Goal: Navigation & Orientation: Find specific page/section

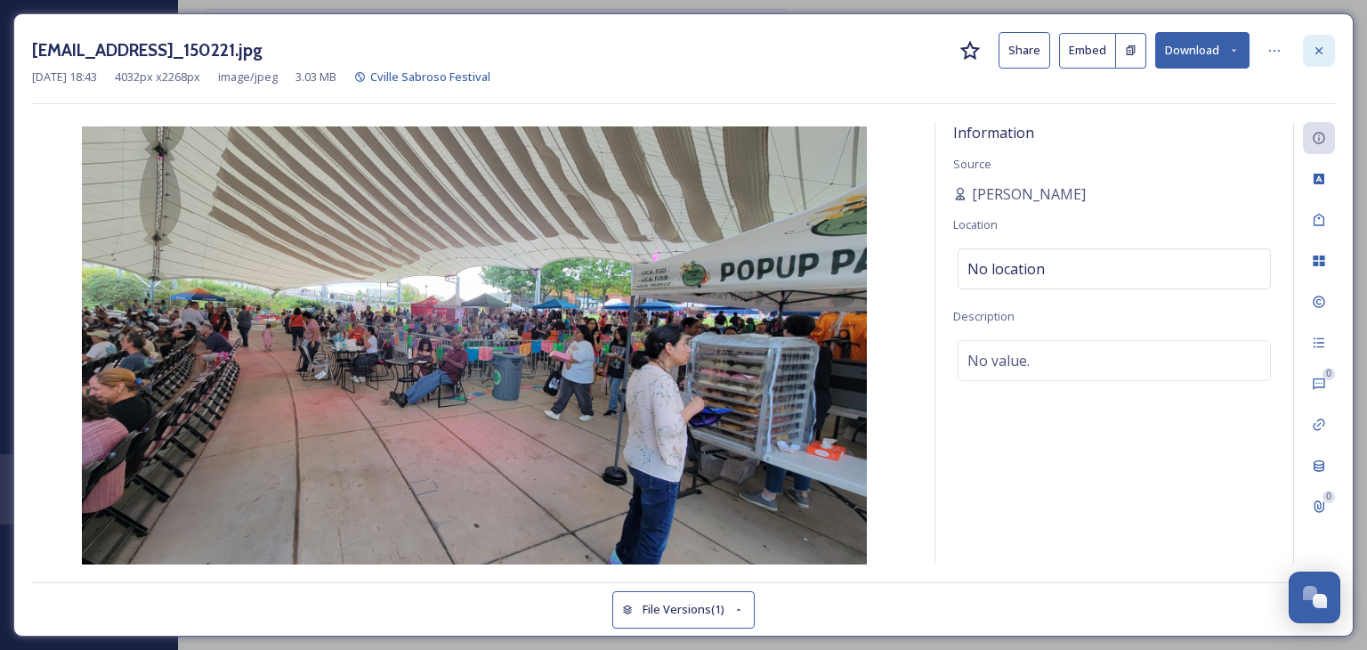
click at [1312, 47] on icon at bounding box center [1319, 51] width 14 height 14
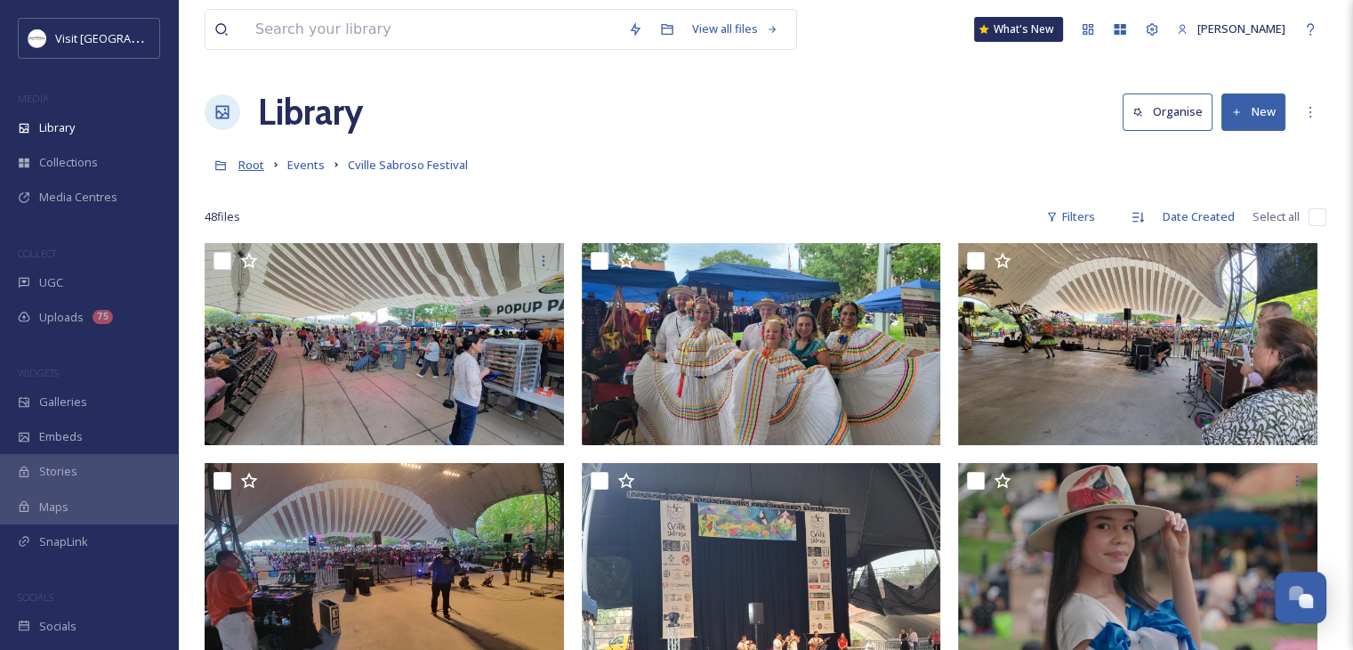
click at [254, 165] on span "Root" at bounding box center [251, 165] width 26 height 16
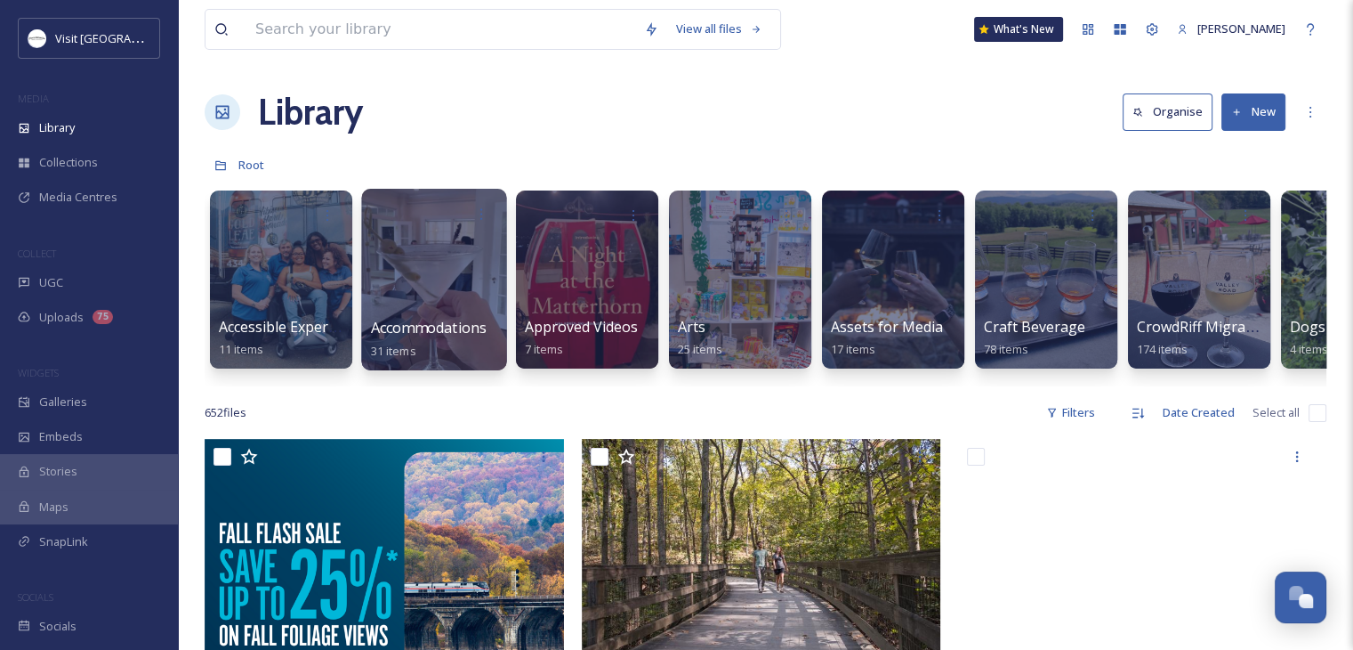
click at [440, 295] on div at bounding box center [433, 280] width 145 height 182
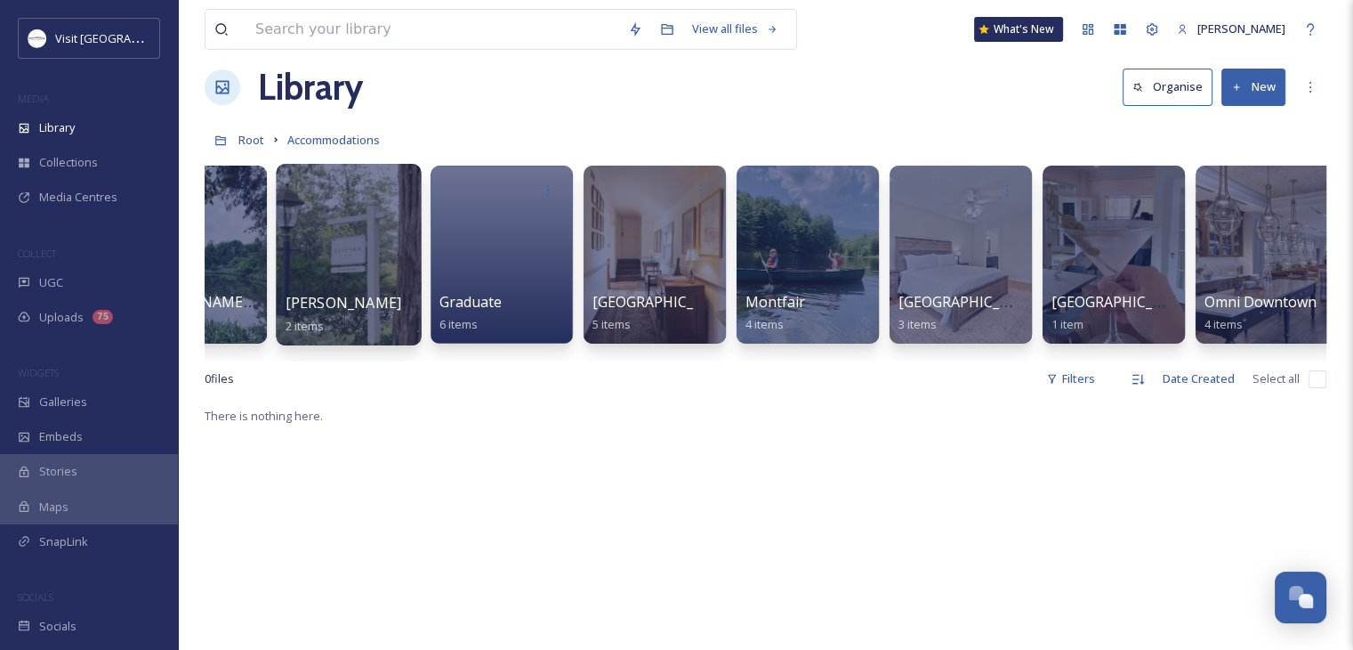
scroll to position [0, 255]
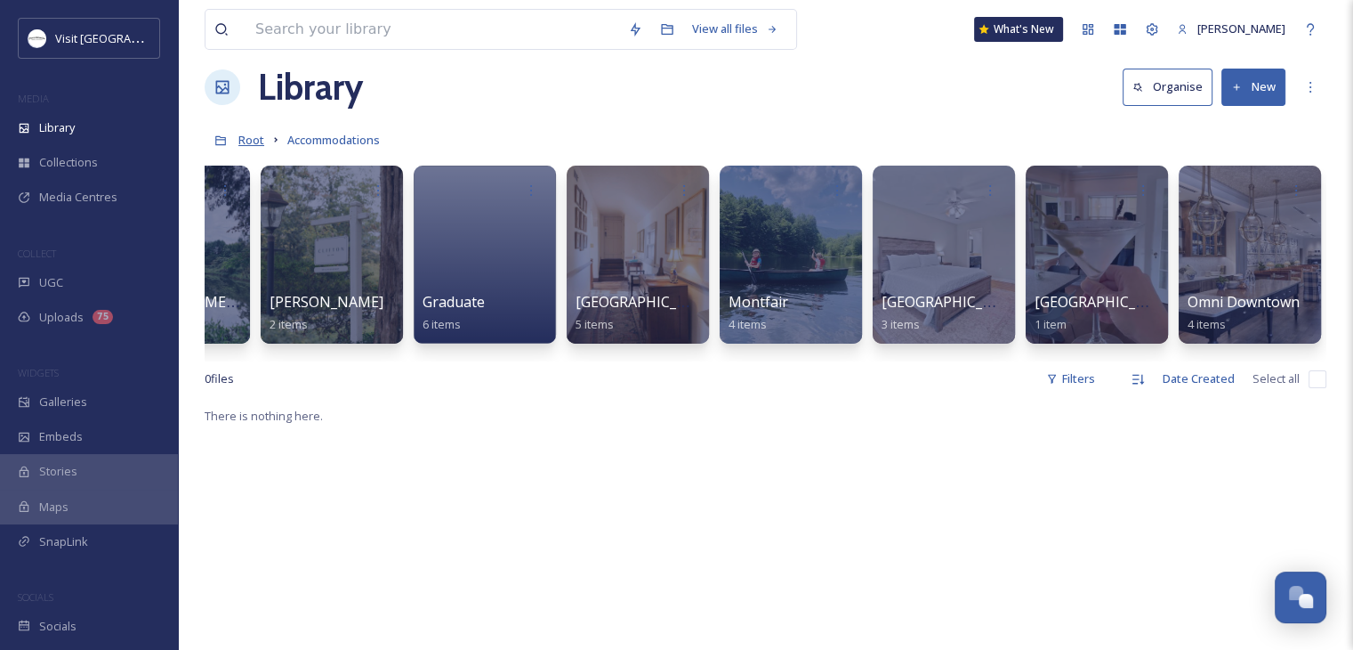
click at [251, 135] on span "Root" at bounding box center [251, 140] width 26 height 16
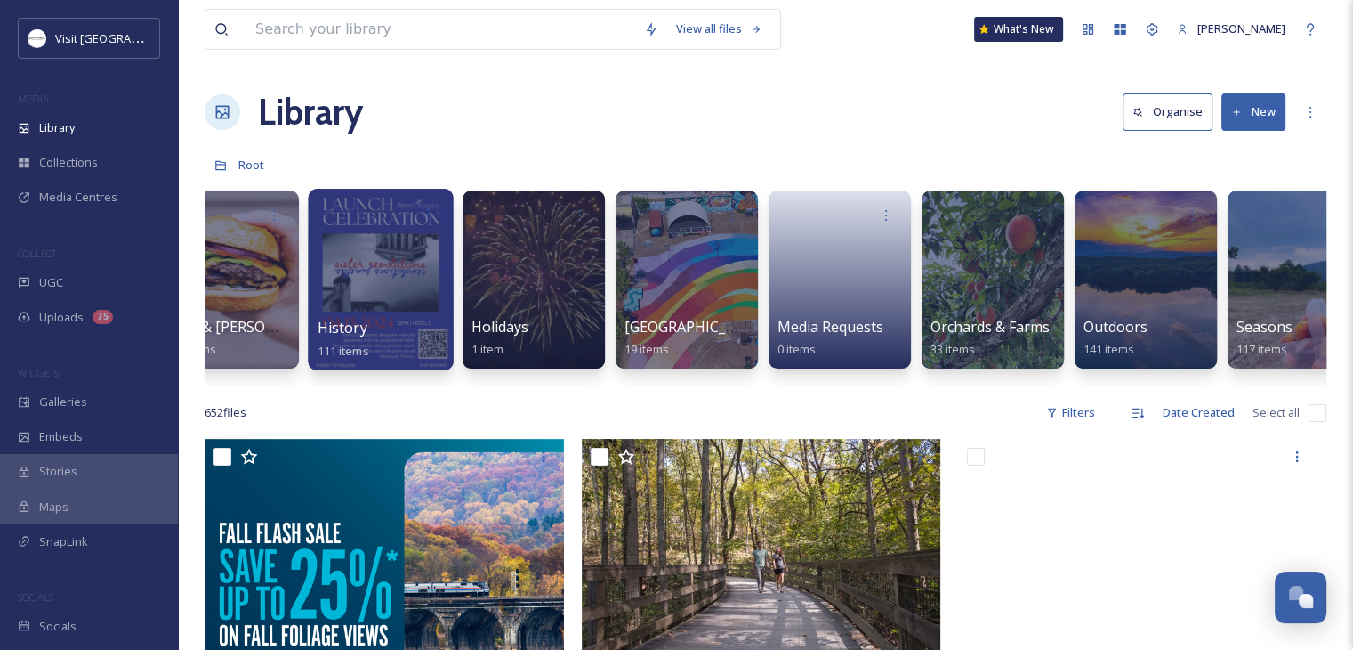
scroll to position [0, 1721]
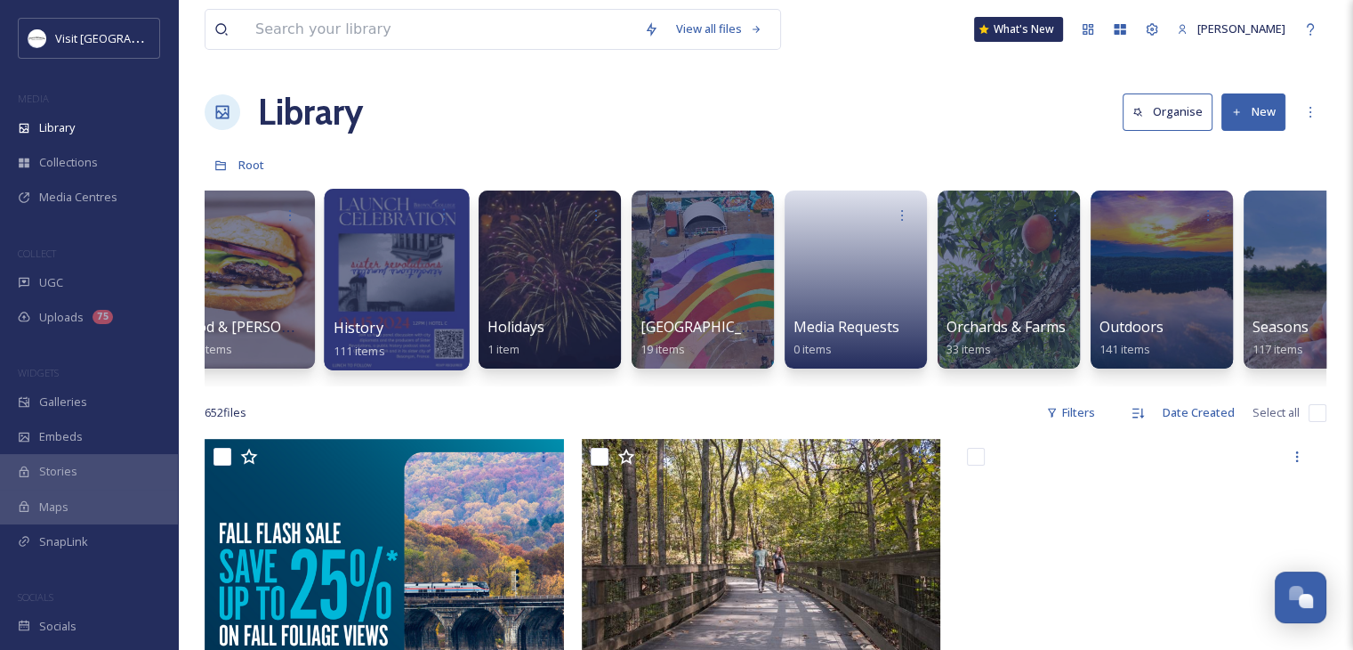
click at [421, 321] on div "History 111 items" at bounding box center [397, 339] width 127 height 44
click at [350, 307] on div at bounding box center [396, 280] width 145 height 182
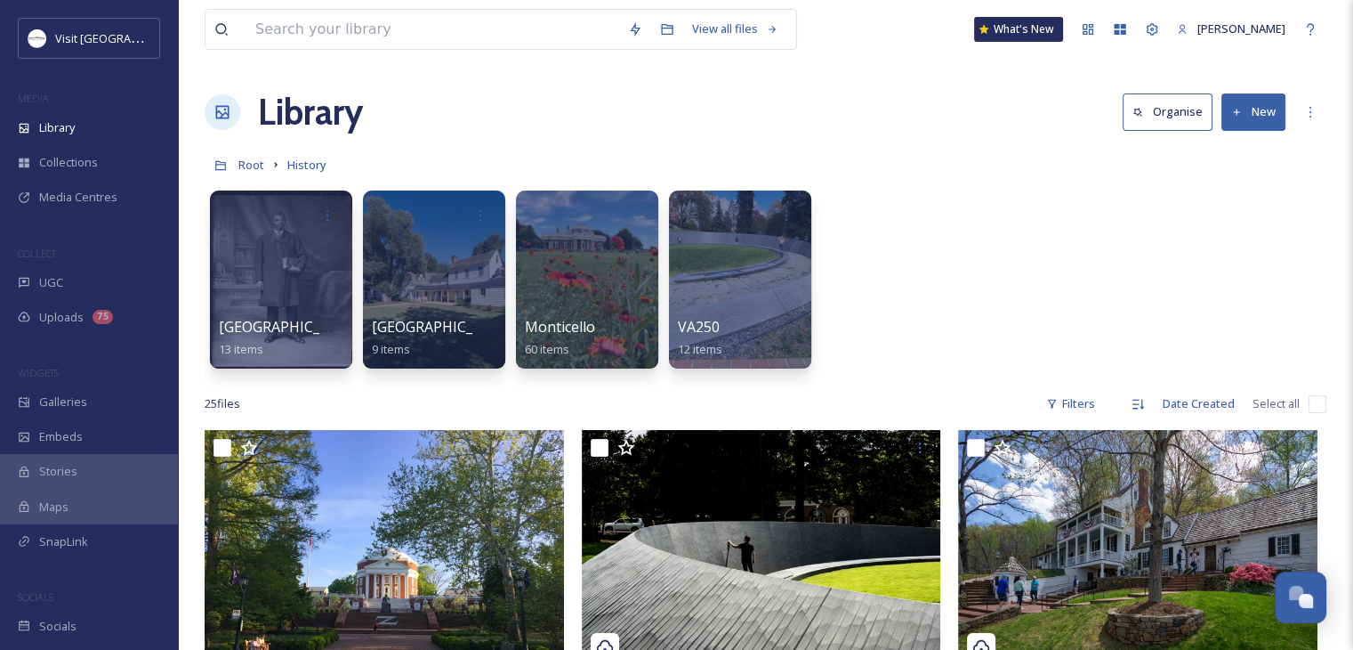
scroll to position [28, 0]
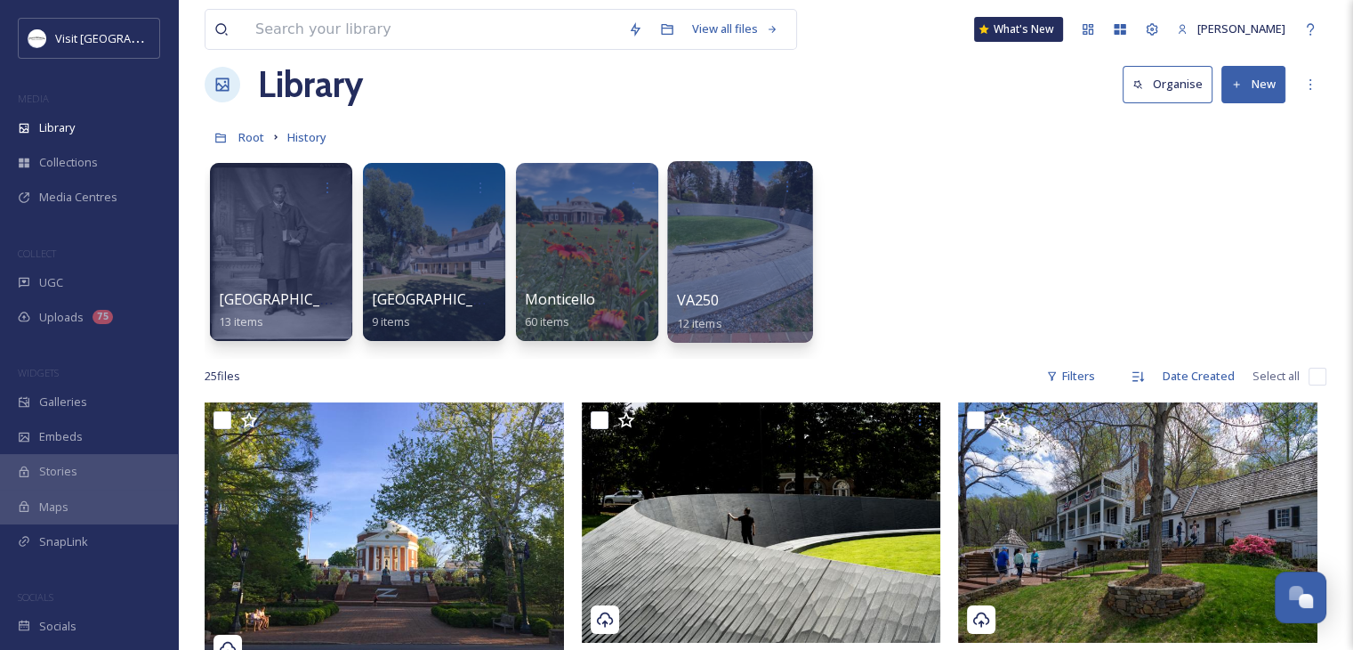
click at [730, 311] on div "VA250 12 items" at bounding box center [740, 311] width 127 height 44
click at [715, 272] on div at bounding box center [739, 252] width 145 height 182
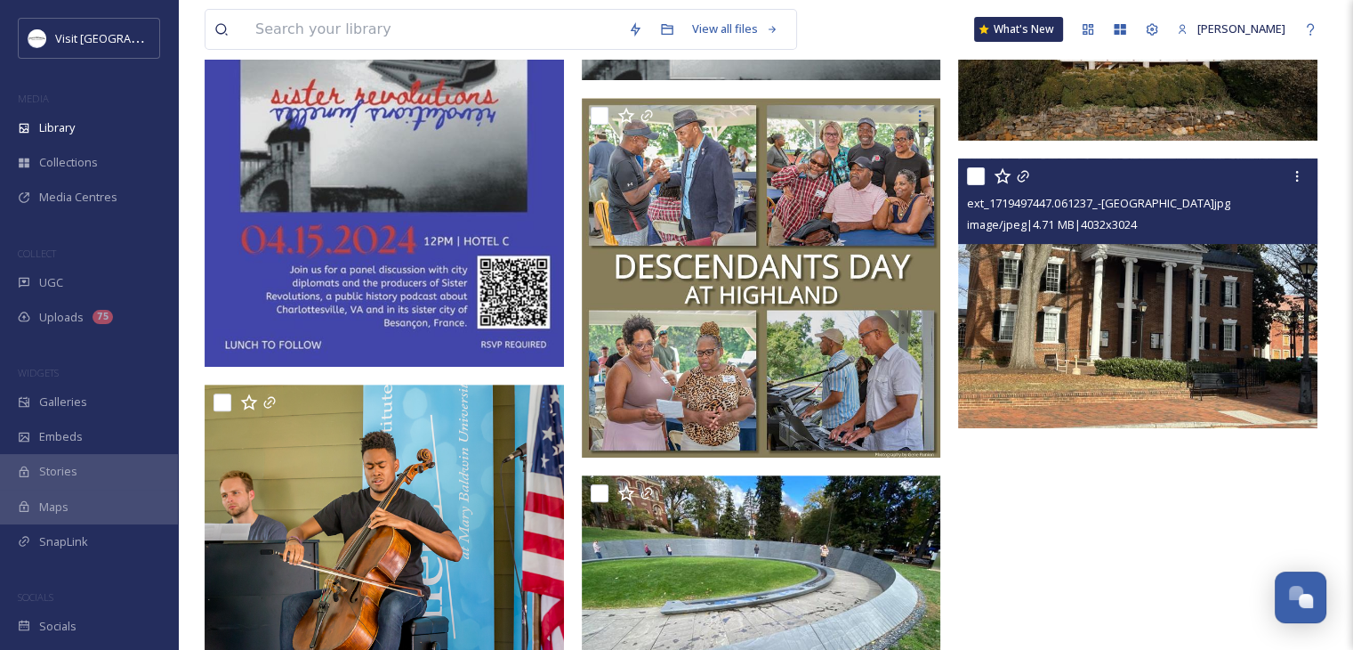
scroll to position [529, 0]
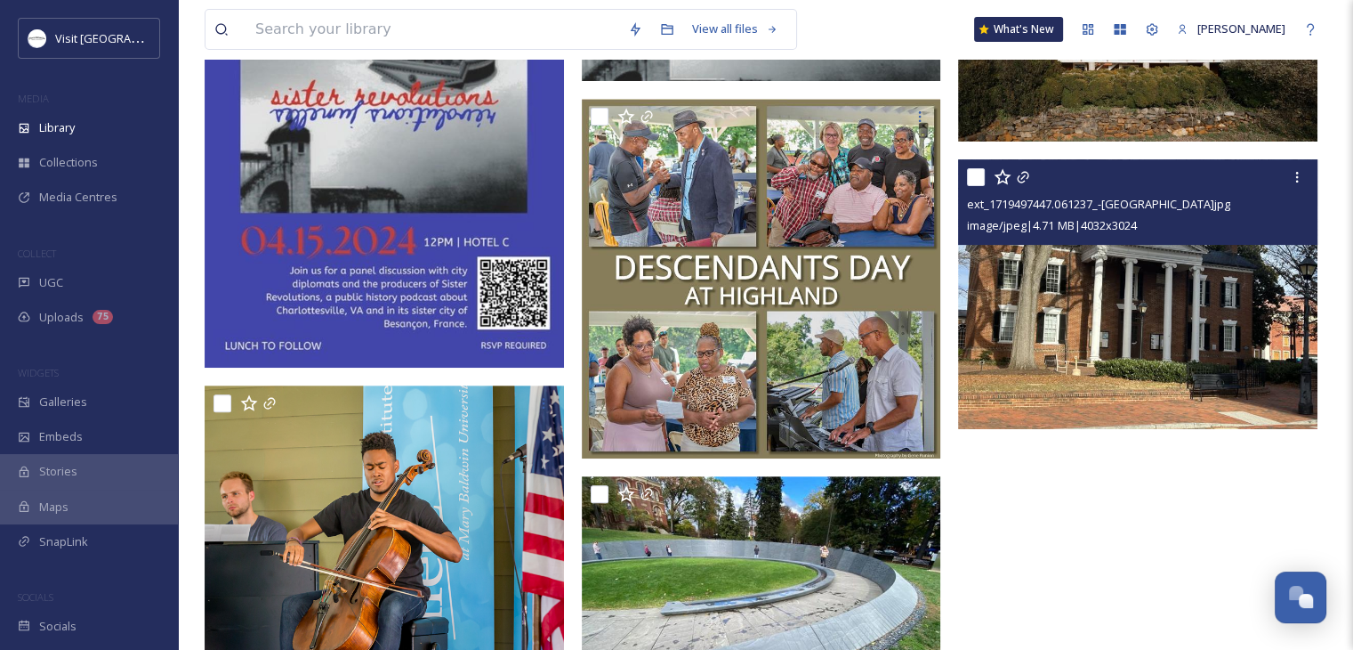
click at [1066, 321] on img at bounding box center [1137, 294] width 359 height 270
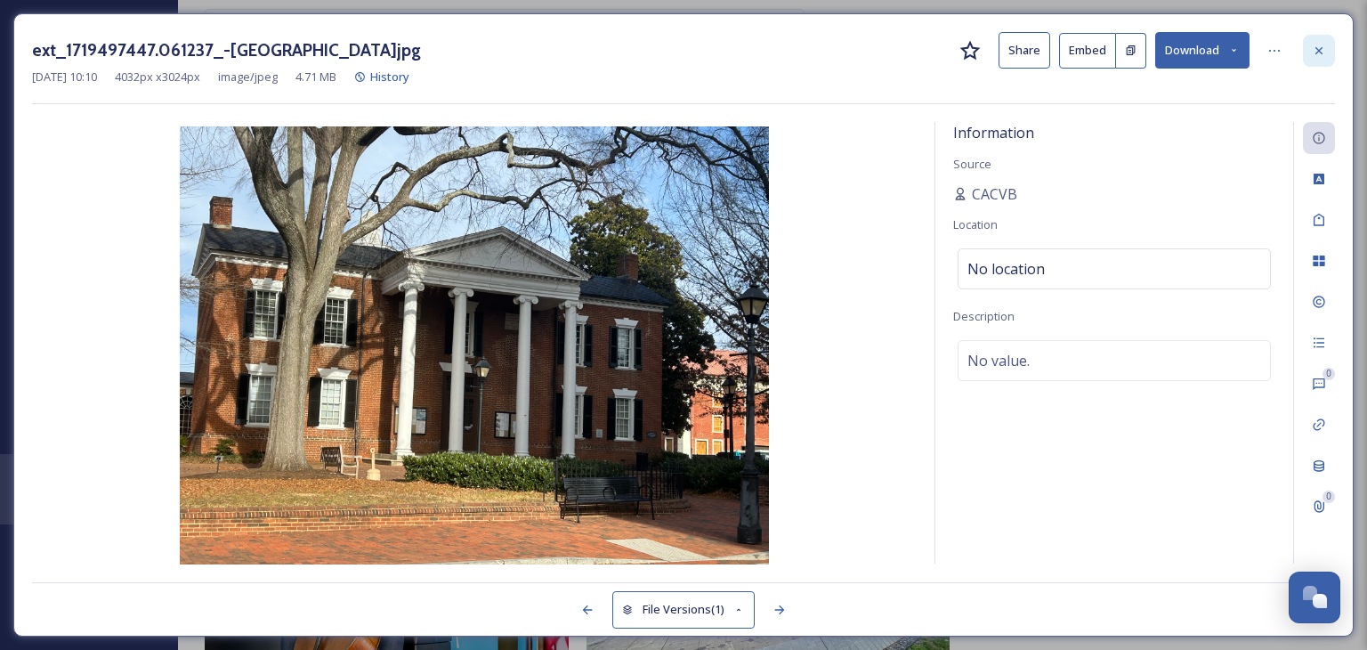
click at [1317, 47] on icon at bounding box center [1319, 51] width 14 height 14
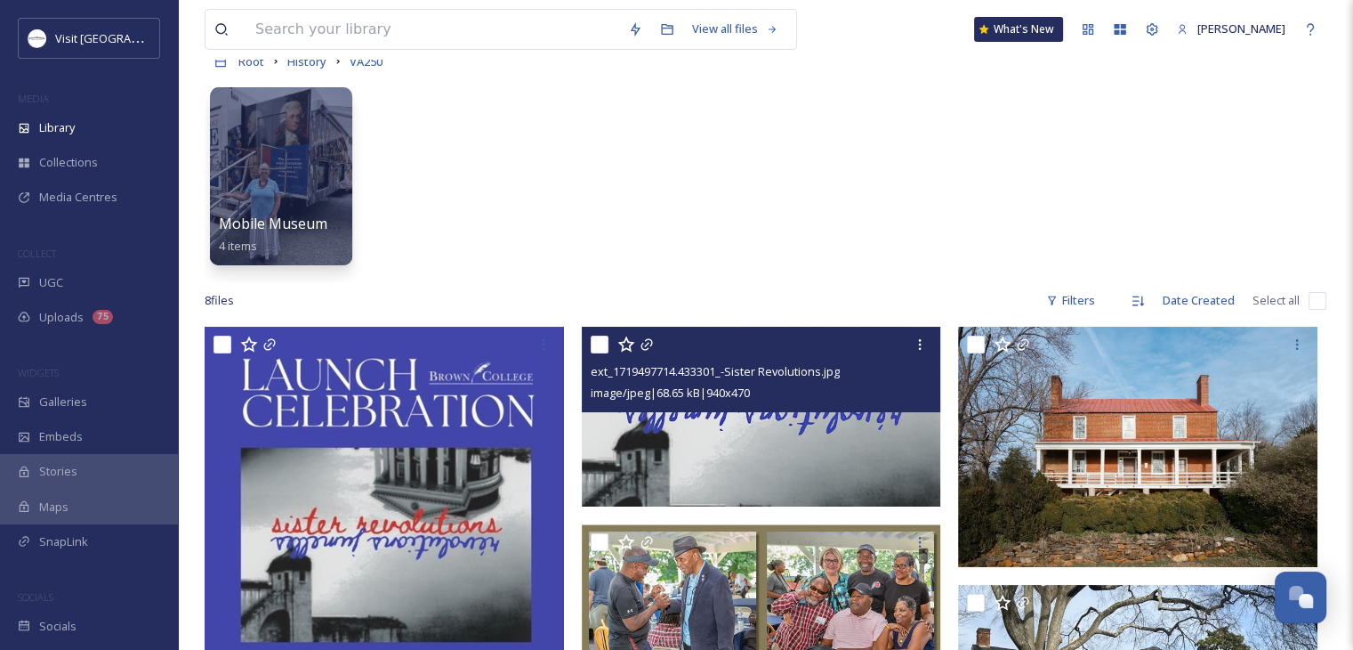
scroll to position [90, 0]
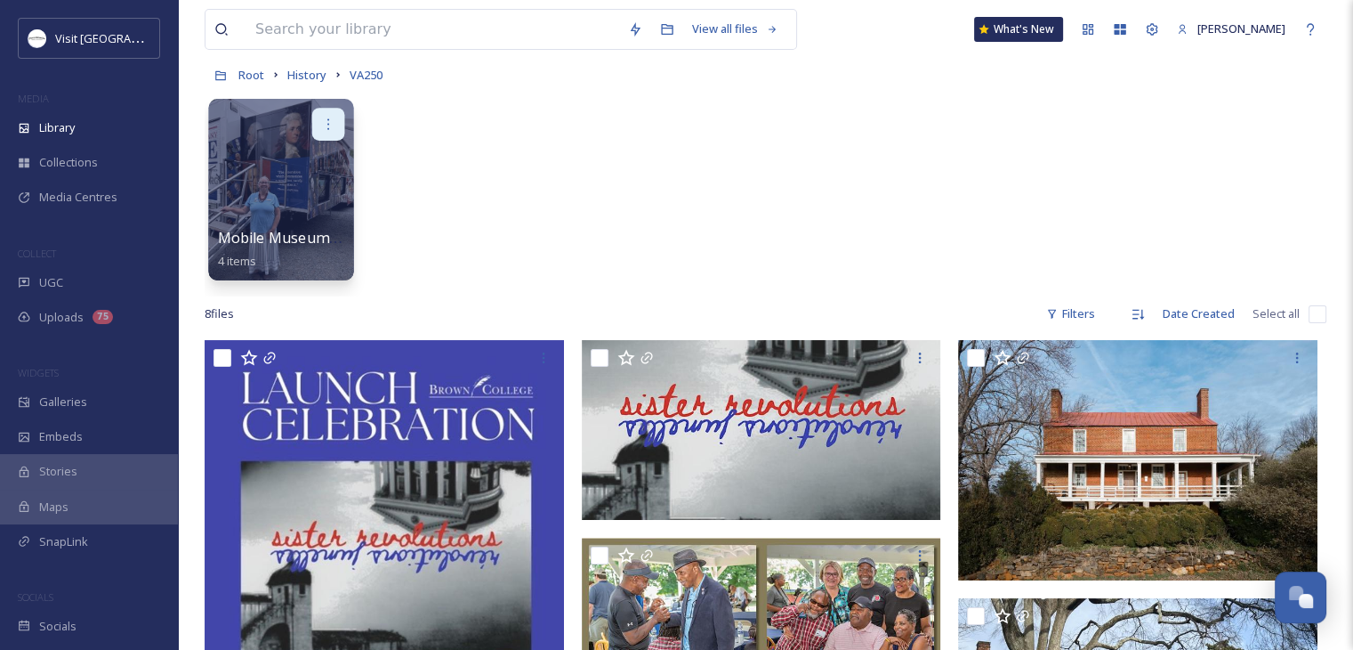
click at [320, 136] on div at bounding box center [328, 124] width 33 height 33
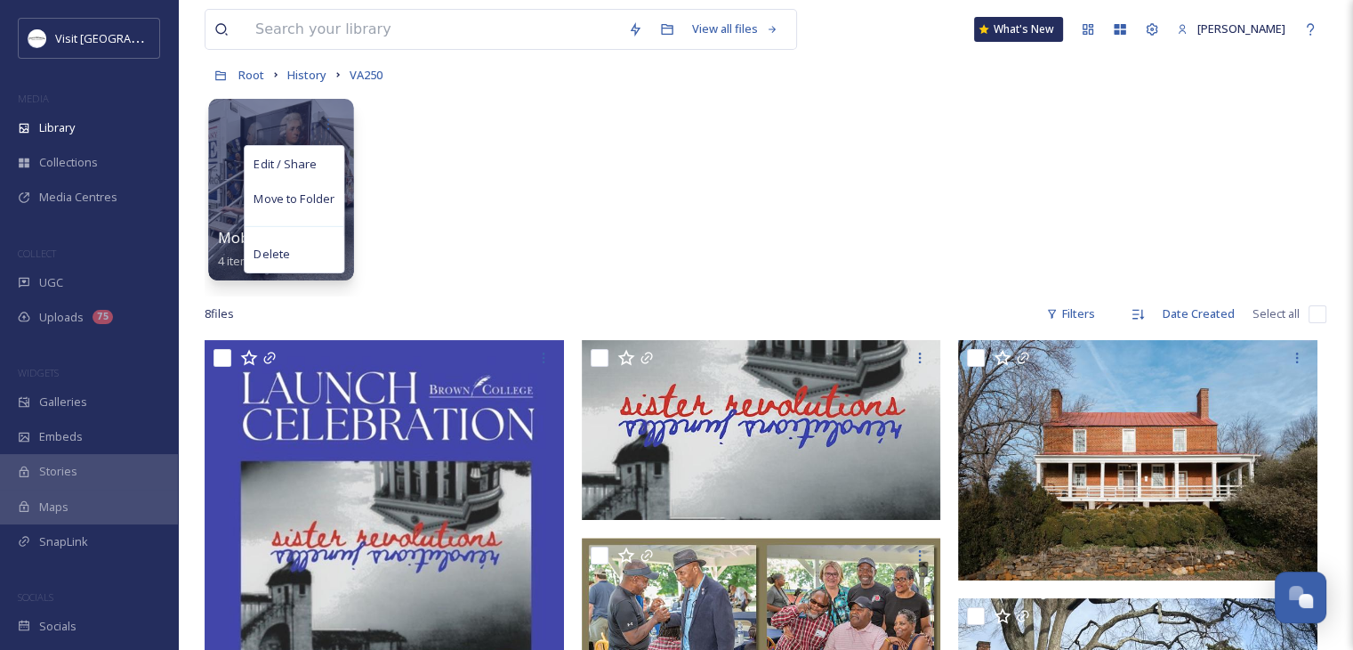
click at [246, 126] on div "Edit / Share Move to Folder Delete" at bounding box center [281, 124] width 127 height 33
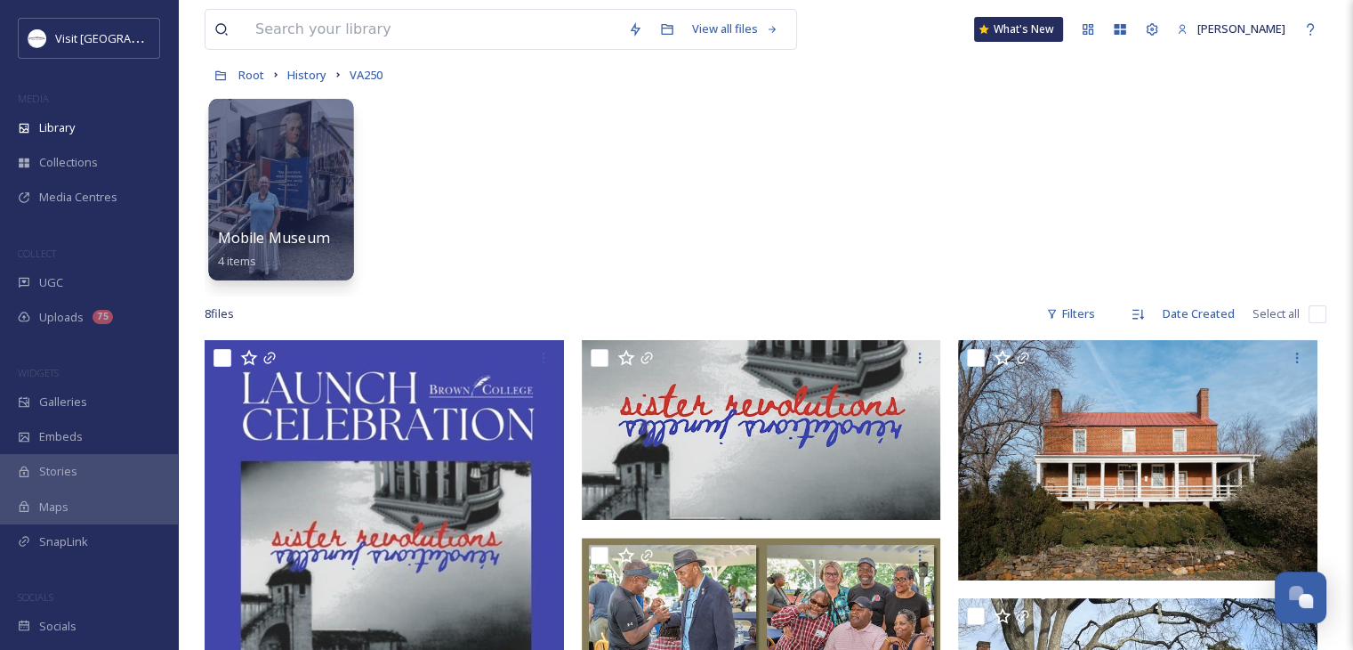
click at [246, 126] on div at bounding box center [281, 124] width 127 height 33
click at [270, 214] on div at bounding box center [280, 190] width 145 height 182
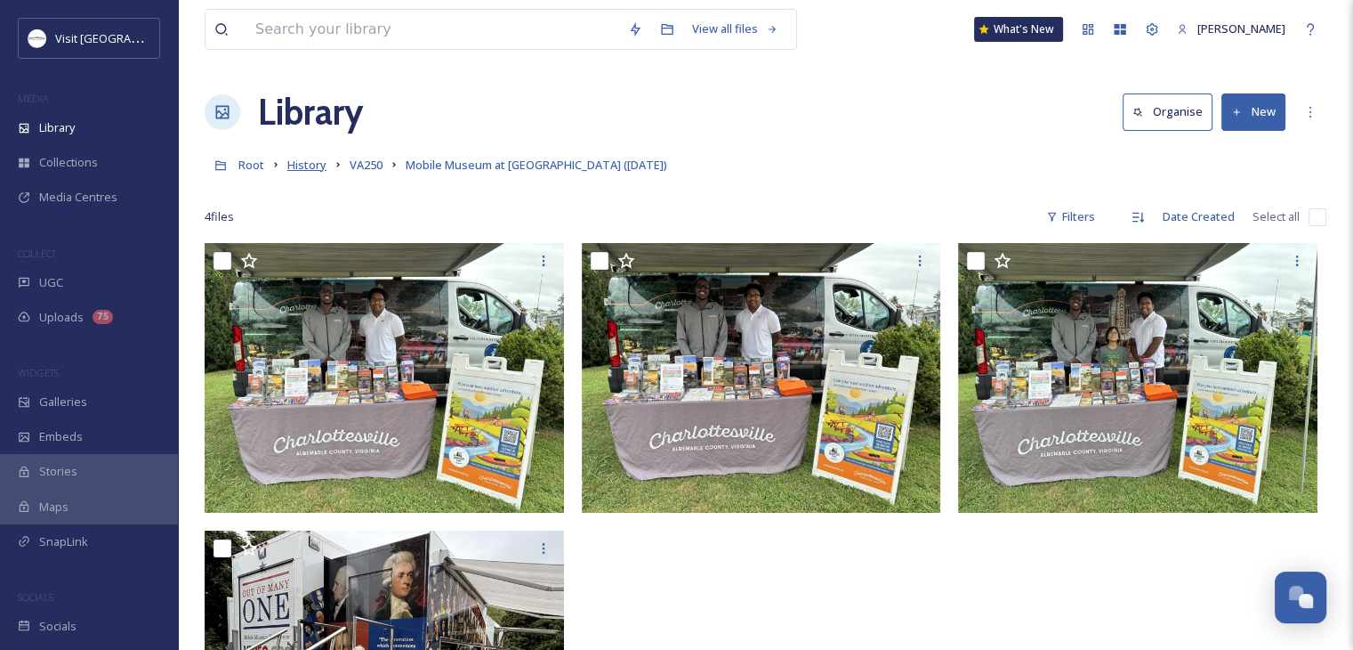
click at [307, 167] on span "History" at bounding box center [306, 165] width 39 height 16
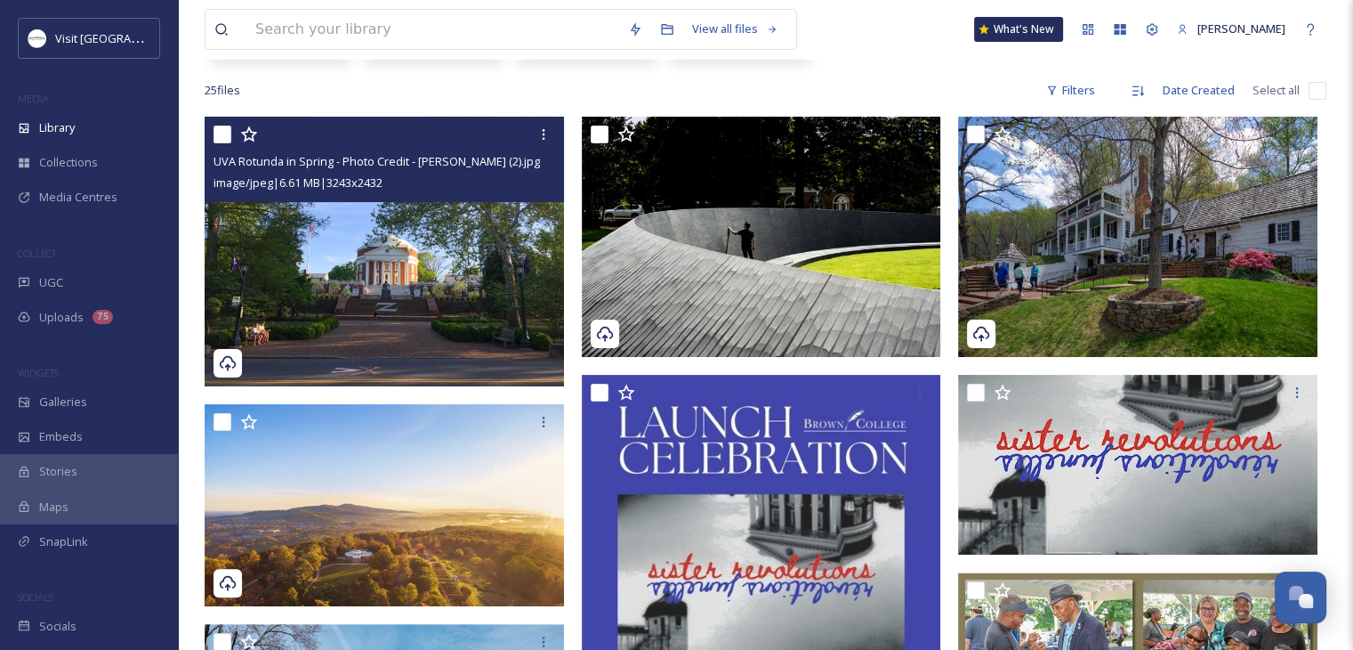
scroll to position [337, 0]
